Goal: Transaction & Acquisition: Book appointment/travel/reservation

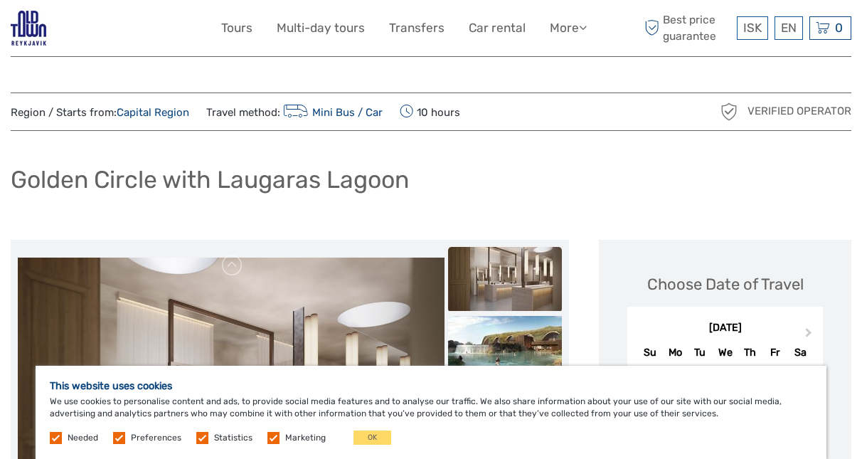
scroll to position [34, 0]
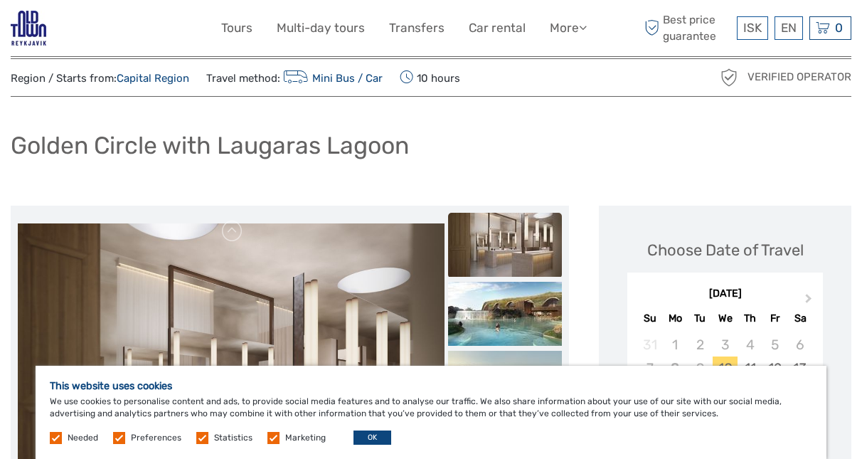
click at [367, 433] on button "OK" at bounding box center [372, 437] width 38 height 14
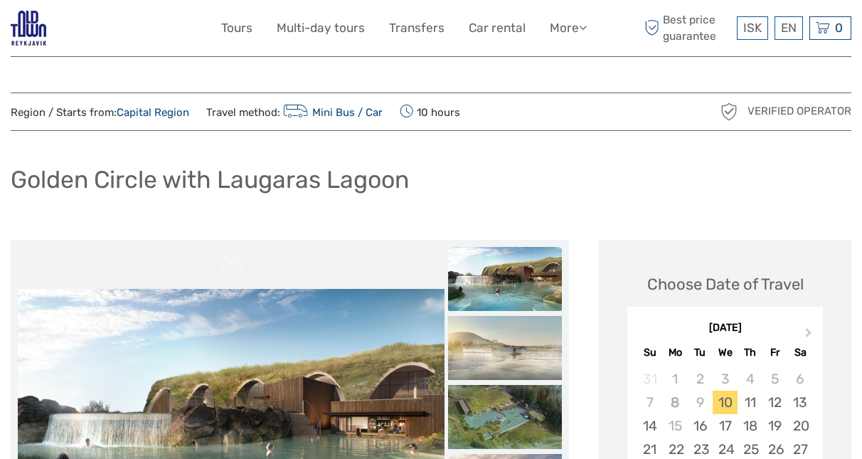
scroll to position [0, 0]
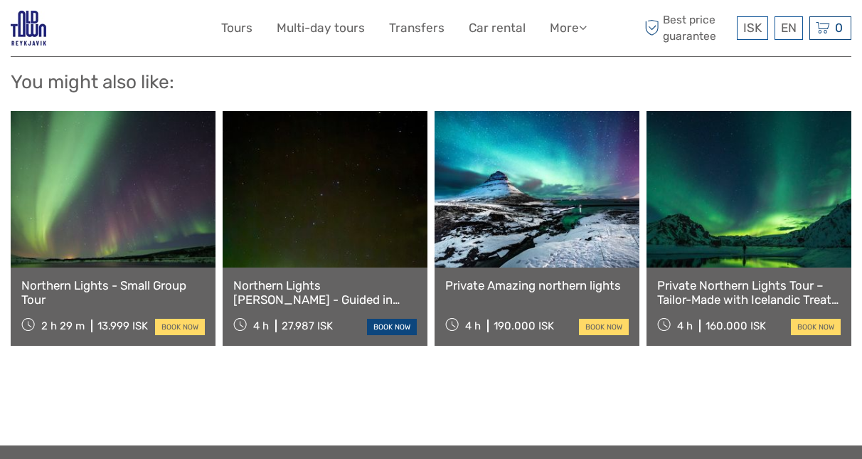
scroll to position [1972, 0]
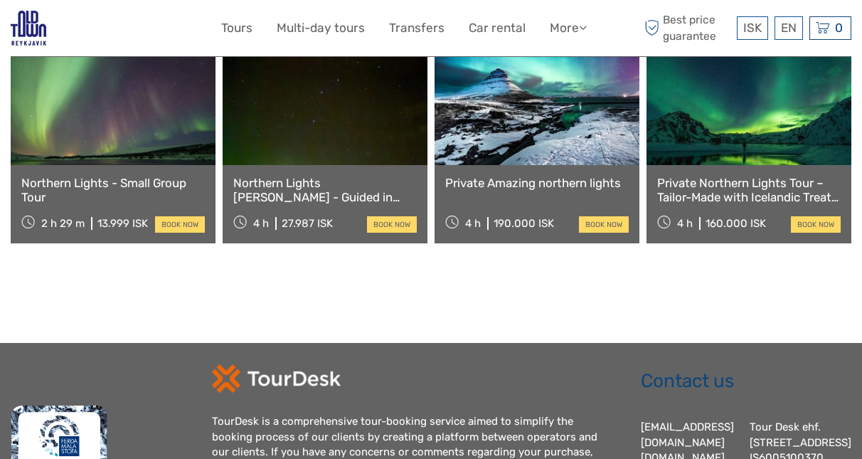
scroll to position [2073, 0]
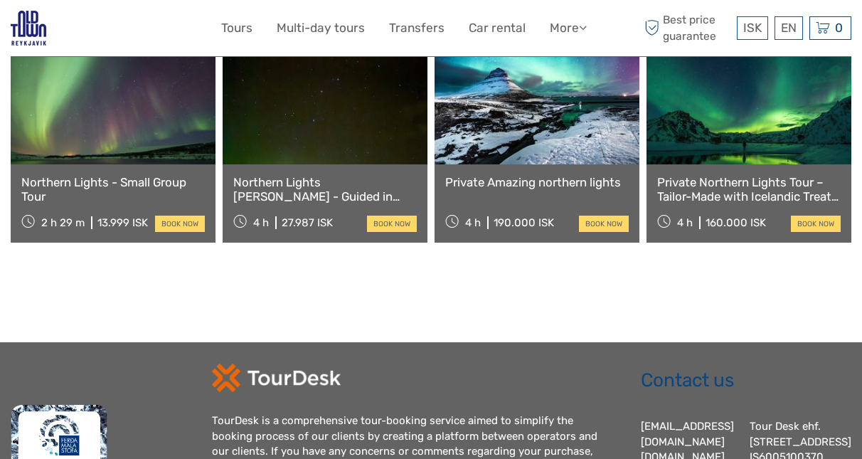
click at [571, 417] on div "TourDesk is a comprehensive tour-booking service aimed to simplify the booking …" at bounding box center [411, 443] width 399 height 61
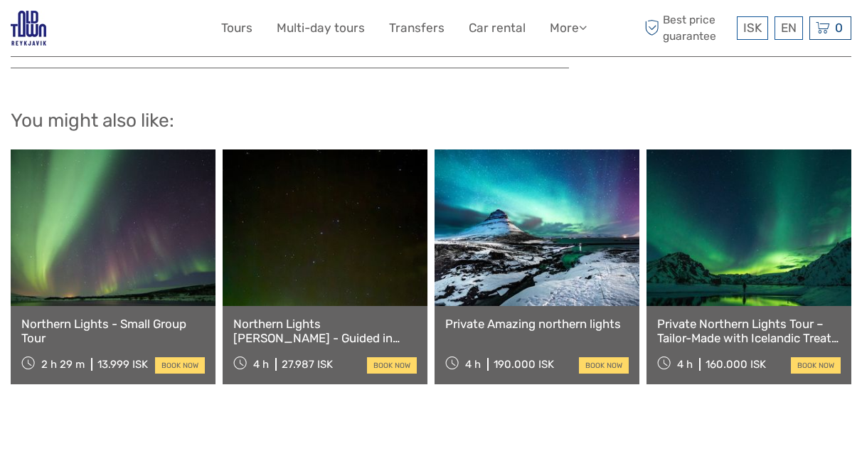
scroll to position [1930, 0]
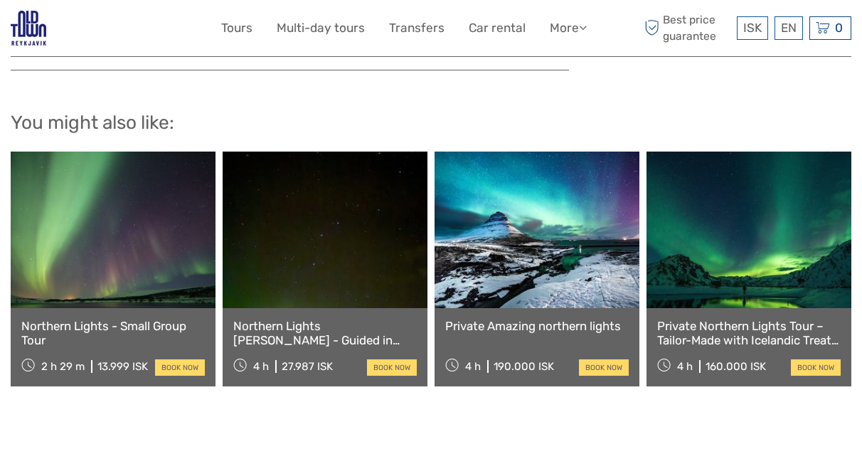
click at [97, 319] on link "Northern Lights - Small Group Tour" at bounding box center [112, 333] width 183 height 29
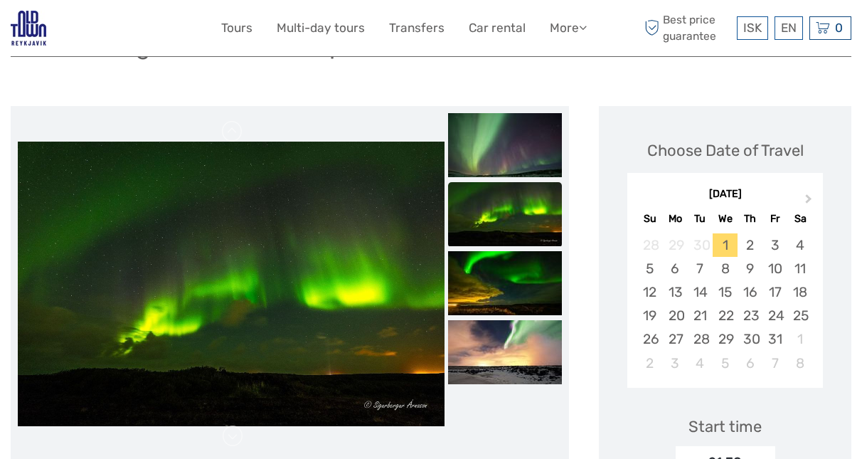
scroll to position [134, 0]
